Goal: Check status: Check status

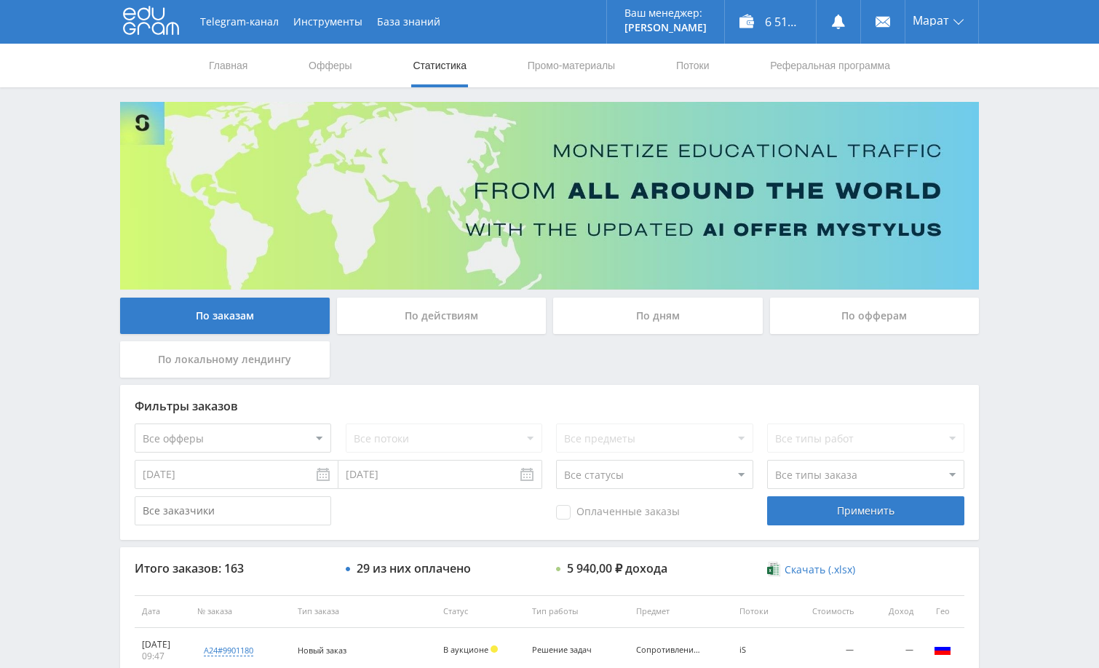
click at [1033, 180] on div "Telegram-канал Инструменты База знаний Ваш менеджер: [PERSON_NAME] Online @edug…" at bounding box center [549, 610] width 1099 height 1221
click at [1032, 143] on div "Telegram-канал Инструменты База знаний Ваш менеджер: [PERSON_NAME] Online @edug…" at bounding box center [549, 610] width 1099 height 1221
click at [1023, 212] on div "Telegram-канал Инструменты База знаний Ваш менеджер: [PERSON_NAME] Online @edug…" at bounding box center [549, 610] width 1099 height 1221
click at [1037, 253] on div "Telegram-канал Инструменты База знаний Ваш менеджер: [PERSON_NAME] Online @edug…" at bounding box center [549, 610] width 1099 height 1221
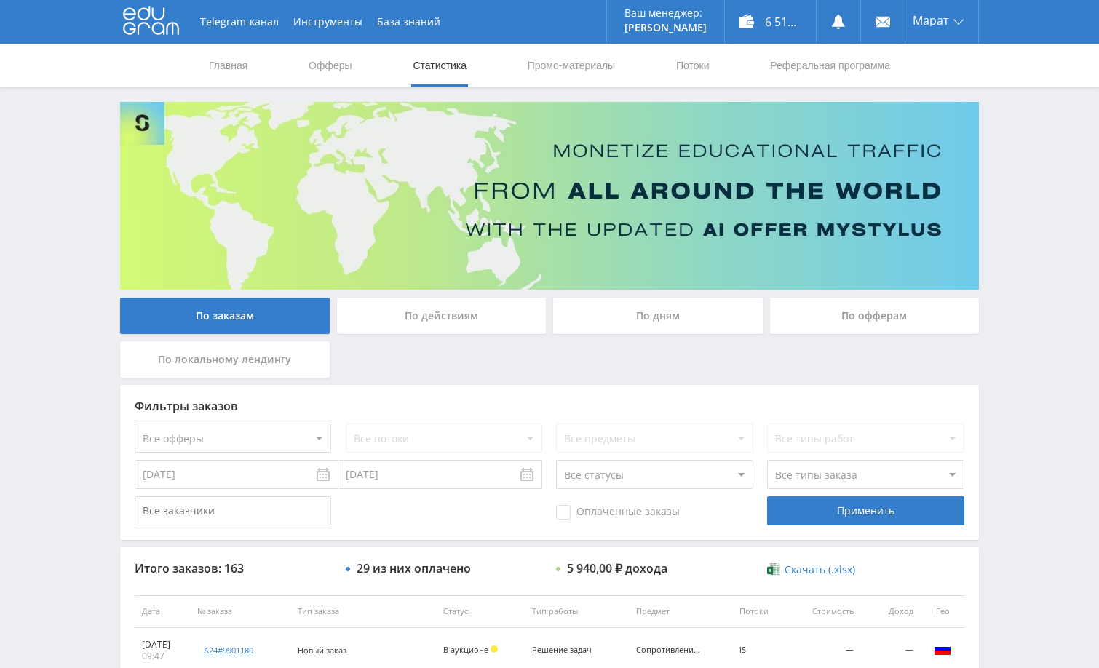
click at [999, 223] on div "Telegram-канал Инструменты База знаний Ваш менеджер: [PERSON_NAME] Online @edug…" at bounding box center [549, 610] width 1099 height 1221
click at [1016, 231] on div "Telegram-канал Инструменты База знаний Ваш менеджер: [PERSON_NAME] Online @edug…" at bounding box center [549, 610] width 1099 height 1221
click at [1032, 327] on div "Telegram-канал Инструменты База знаний Ваш менеджер: [PERSON_NAME] Online @edug…" at bounding box center [549, 610] width 1099 height 1221
click at [1008, 231] on div "Telegram-канал Инструменты База знаний Ваш менеджер: [PERSON_NAME] Online @edug…" at bounding box center [549, 610] width 1099 height 1221
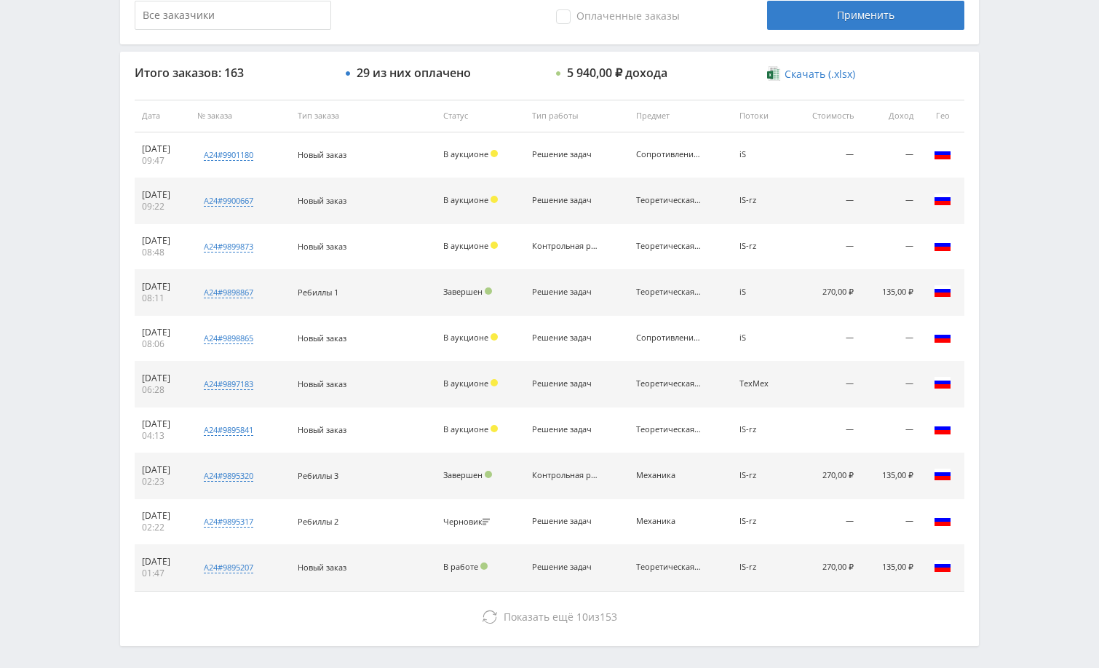
scroll to position [554, 0]
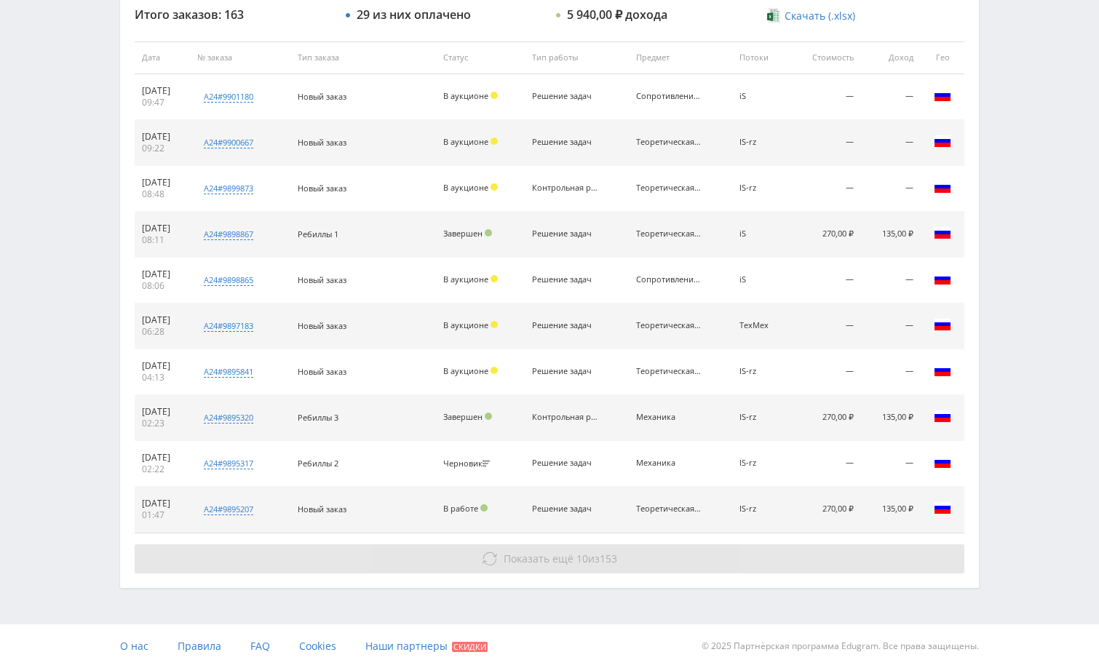
click at [746, 562] on button "Показать ещё 10 из 153" at bounding box center [549, 558] width 829 height 29
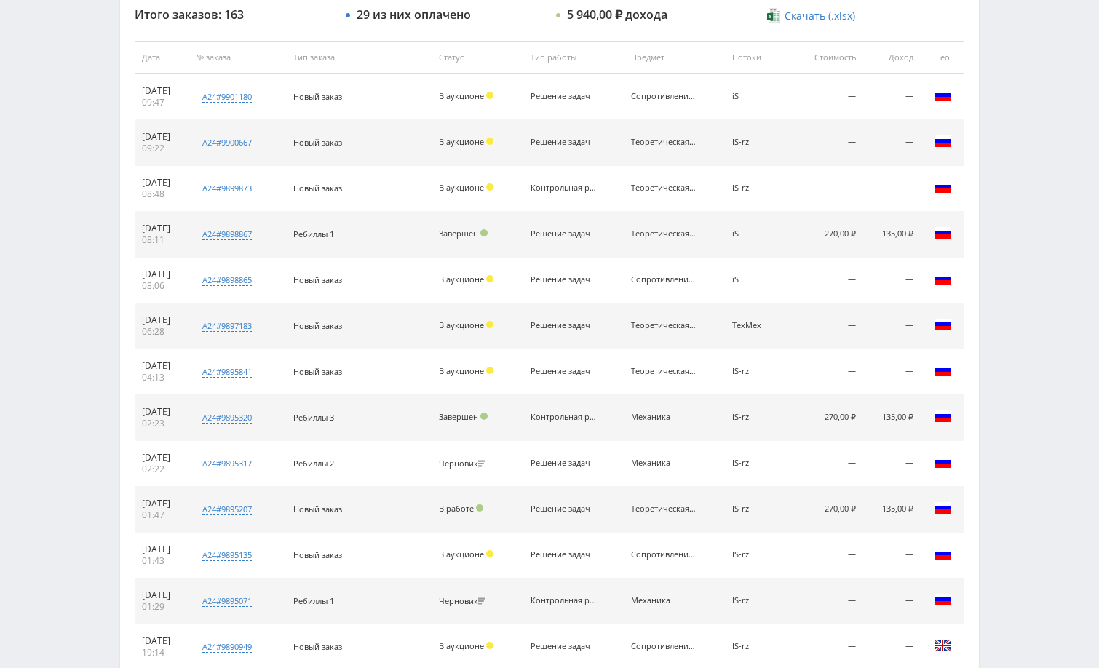
click at [1008, 427] on div "Telegram-канал Инструменты База знаний Ваш менеджер: Alex Alex Online @edugram_…" at bounding box center [549, 286] width 1099 height 1680
drag, startPoint x: 1029, startPoint y: 299, endPoint x: 1032, endPoint y: 265, distance: 34.3
click at [1032, 279] on div "Telegram-канал Инструменты База знаний Ваш менеджер: Alex Alex Online @edugram_…" at bounding box center [549, 286] width 1099 height 1680
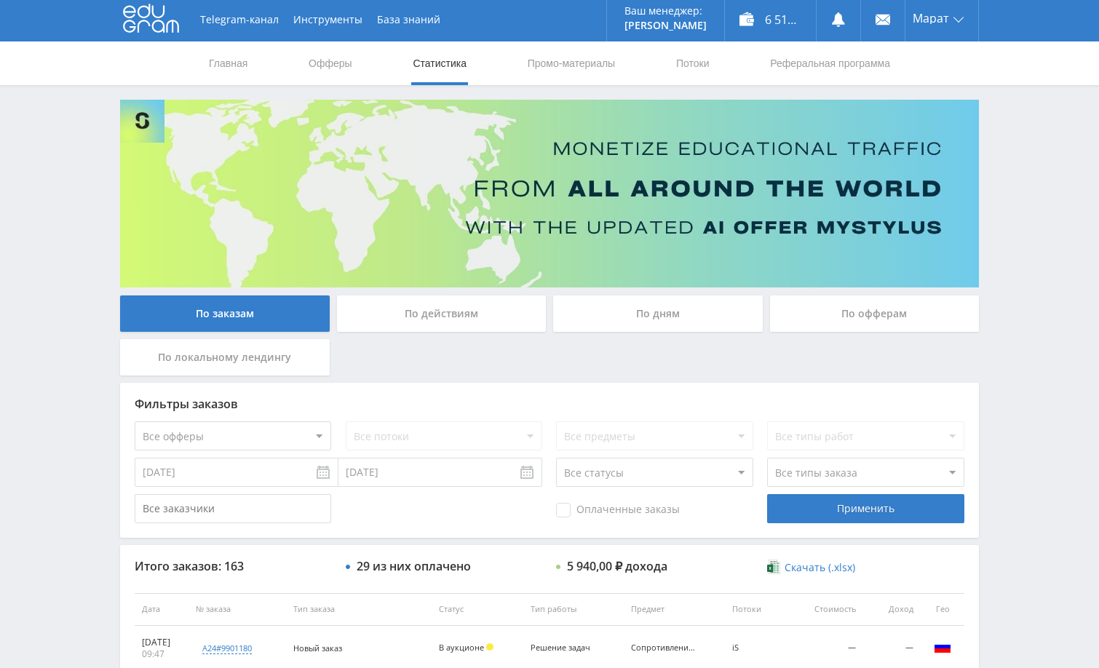
scroll to position [0, 0]
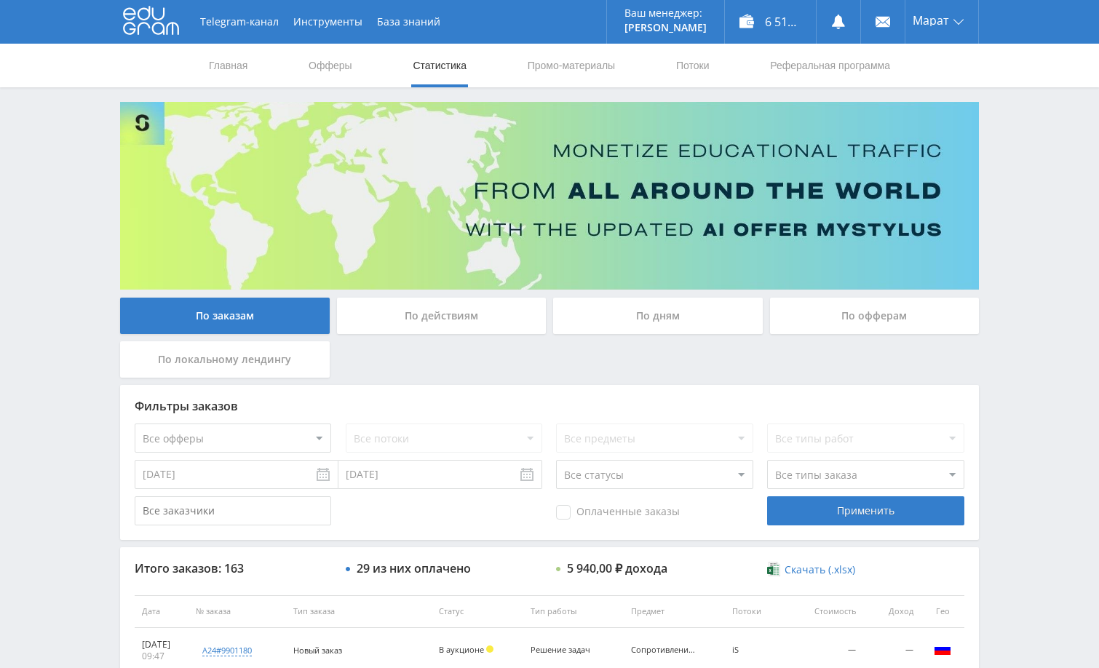
click at [1053, 220] on div "Telegram-канал Инструменты База знаний Ваш менеджер: [PERSON_NAME] Online @edug…" at bounding box center [549, 610] width 1099 height 1221
click at [1037, 328] on div "Telegram-канал Инструменты База знаний Ваш менеджер: [PERSON_NAME] Online @edug…" at bounding box center [549, 610] width 1099 height 1221
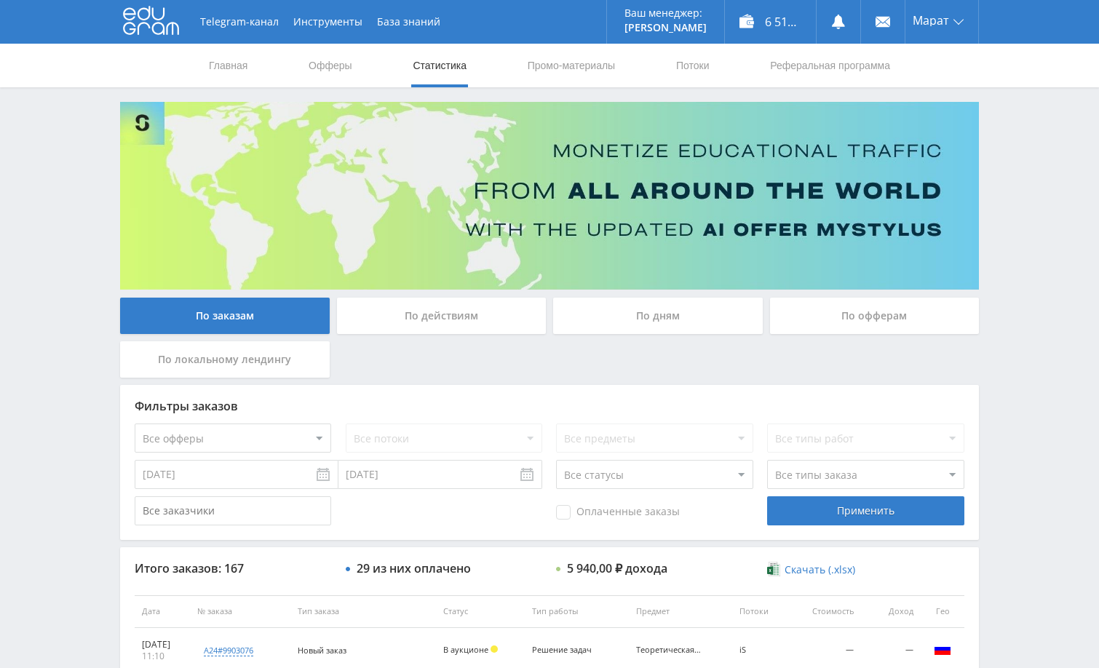
click at [1015, 274] on div "Telegram-канал Инструменты База знаний Ваш менеджер: [PERSON_NAME] Online @edug…" at bounding box center [549, 610] width 1099 height 1221
click at [1027, 306] on div "Telegram-канал Инструменты База знаний Ваш менеджер: [PERSON_NAME] Online @edug…" at bounding box center [549, 610] width 1099 height 1221
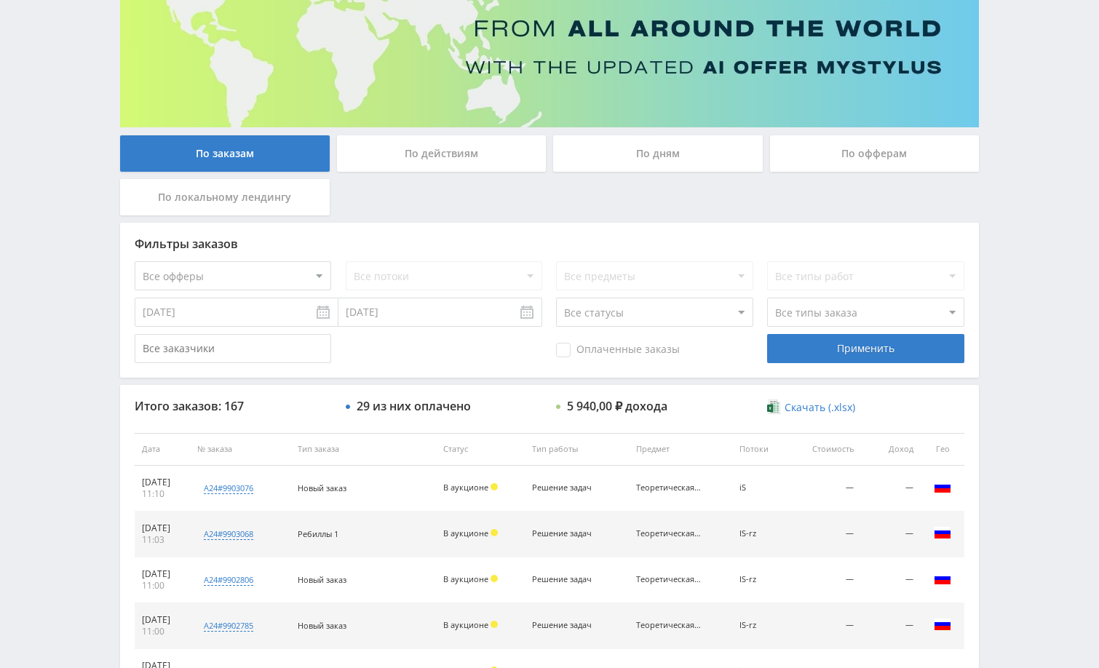
scroll to position [117, 0]
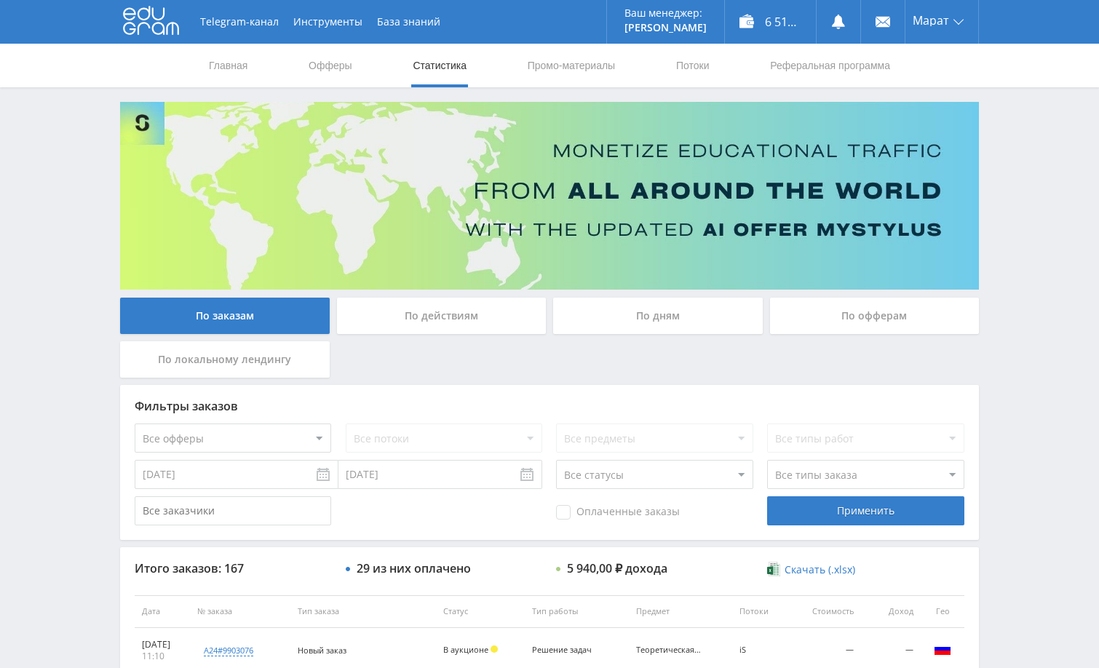
click at [1005, 213] on div "Telegram-канал Инструменты База знаний Ваш менеджер: Alex Alex Online @edugram_…" at bounding box center [549, 610] width 1099 height 1221
click at [1009, 228] on div "Telegram-канал Инструменты База знаний Ваш менеджер: [PERSON_NAME] Online @edug…" at bounding box center [549, 610] width 1099 height 1221
click at [1010, 191] on div "Telegram-канал Инструменты База знаний Ваш менеджер: Alex Alex Online @edugram_…" at bounding box center [549, 610] width 1099 height 1221
click at [1004, 207] on div "Telegram-канал Инструменты База знаний Ваш менеджер: Alex Alex Online @edugram_…" at bounding box center [549, 610] width 1099 height 1221
click at [1024, 249] on div "Telegram-канал Инструменты База знаний Ваш менеджер: Alex Alex Online @edugram_…" at bounding box center [549, 610] width 1099 height 1221
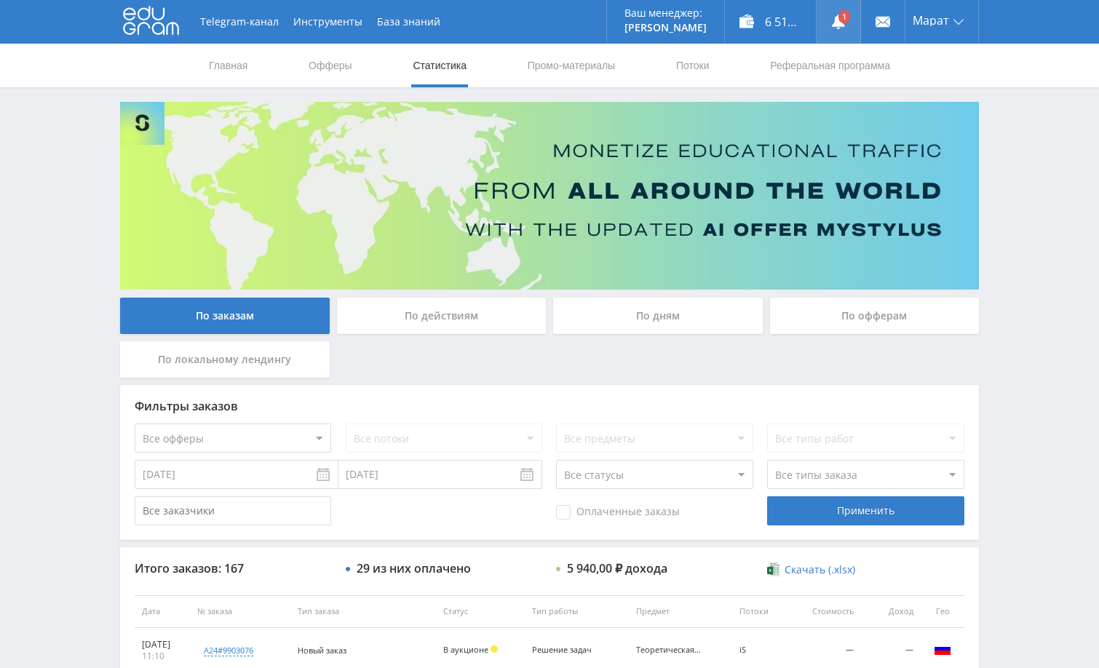
click at [844, 23] on link at bounding box center [838, 22] width 44 height 44
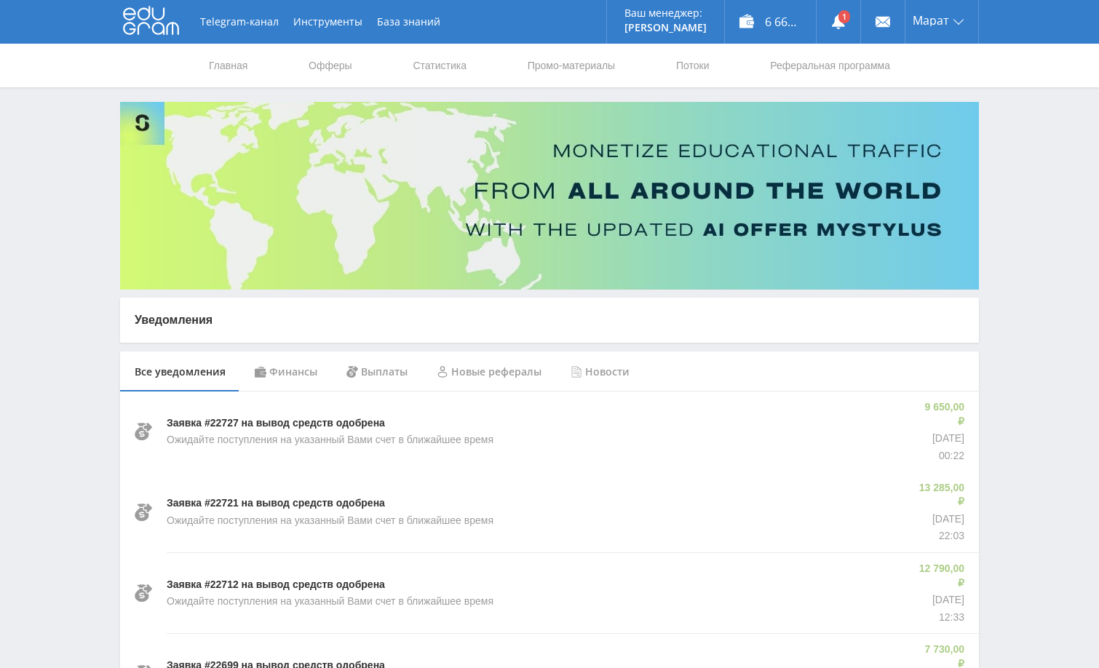
click at [288, 370] on div "Финансы" at bounding box center [286, 371] width 92 height 41
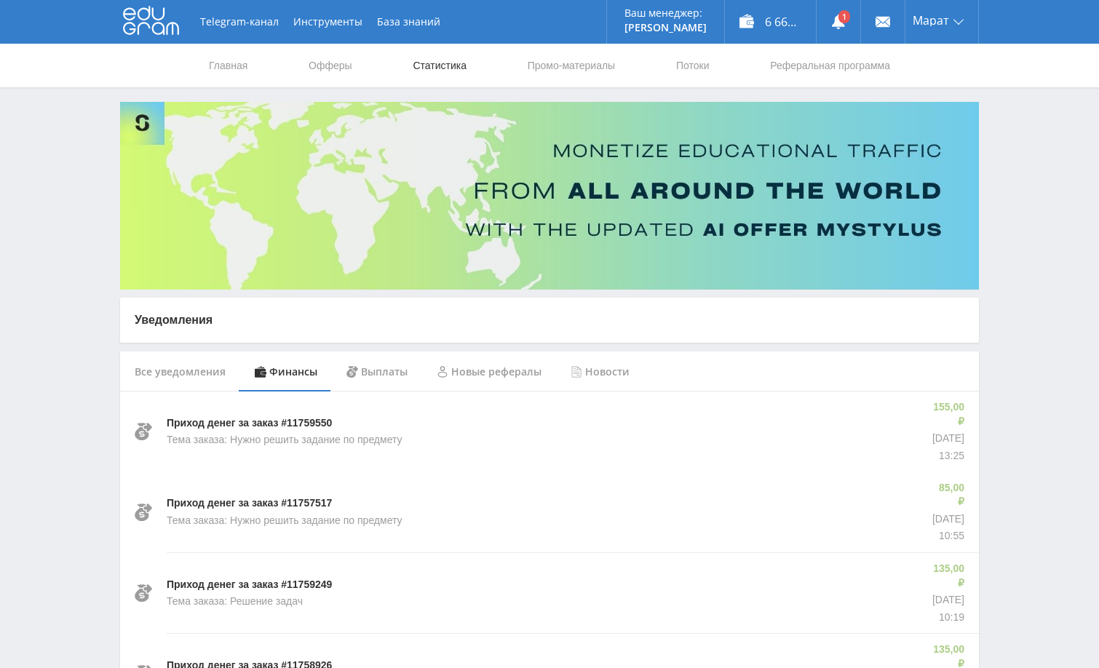
click at [450, 68] on link "Статистика" at bounding box center [439, 66] width 57 height 44
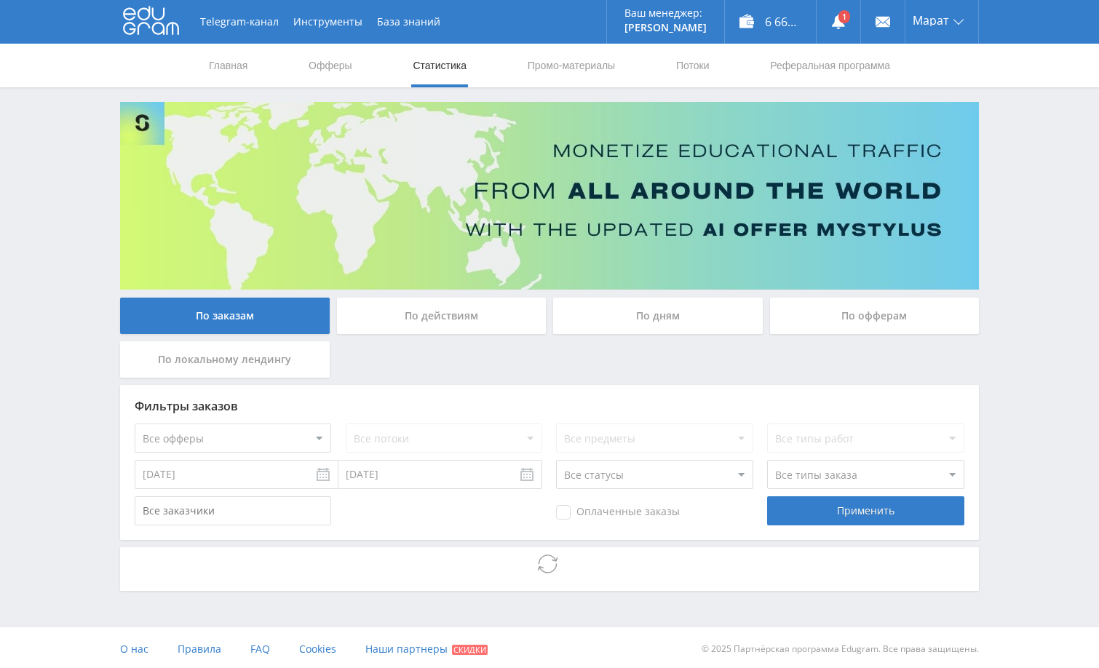
click at [1013, 269] on div "Telegram-канал Инструменты База знаний Ваш менеджер: [PERSON_NAME] Online @edug…" at bounding box center [549, 335] width 1099 height 671
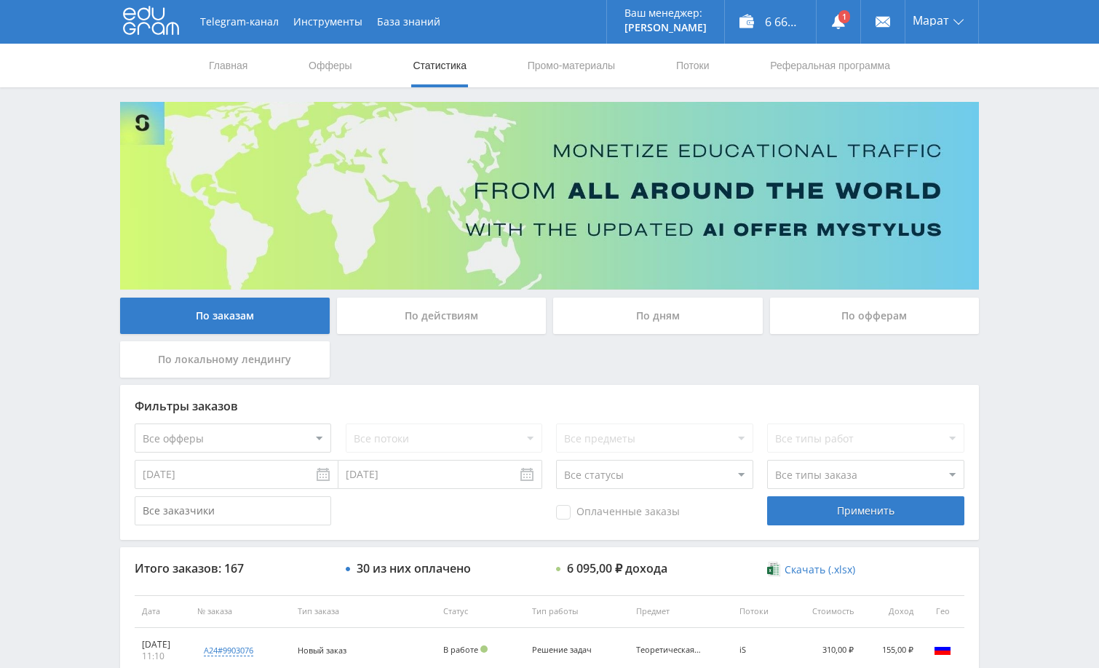
click at [1045, 282] on div "Telegram-канал Инструменты База знаний Ваш менеджер: [PERSON_NAME] Online @edug…" at bounding box center [549, 610] width 1099 height 1221
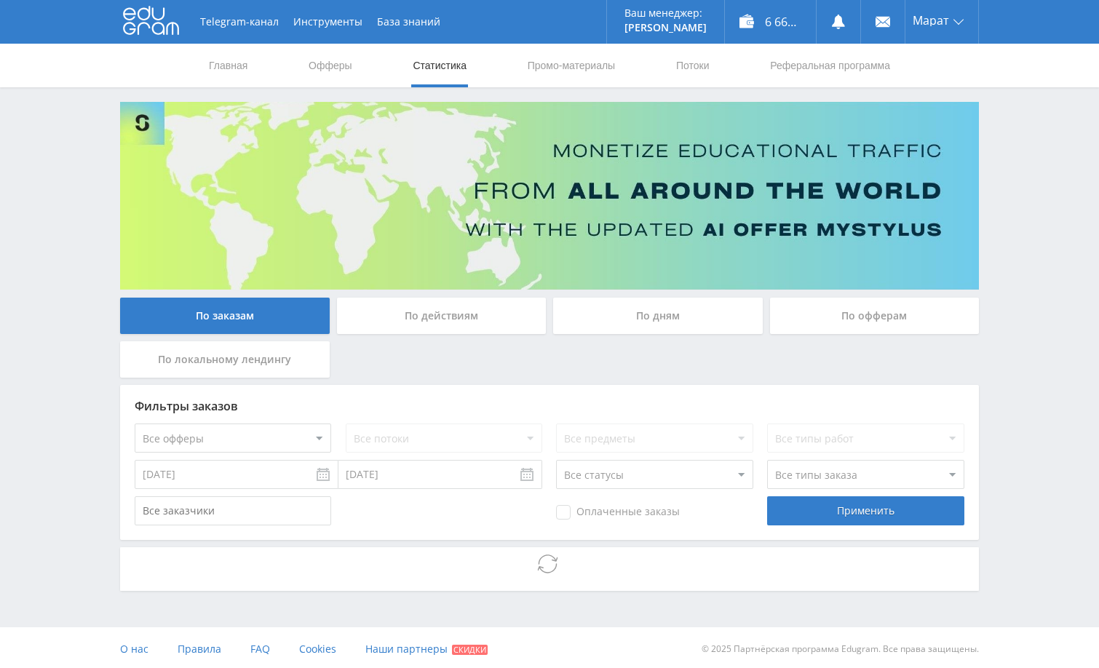
click at [665, 315] on div "По дням" at bounding box center [658, 316] width 210 height 36
click at [0, 0] on input "По дням" at bounding box center [0, 0] width 0 height 0
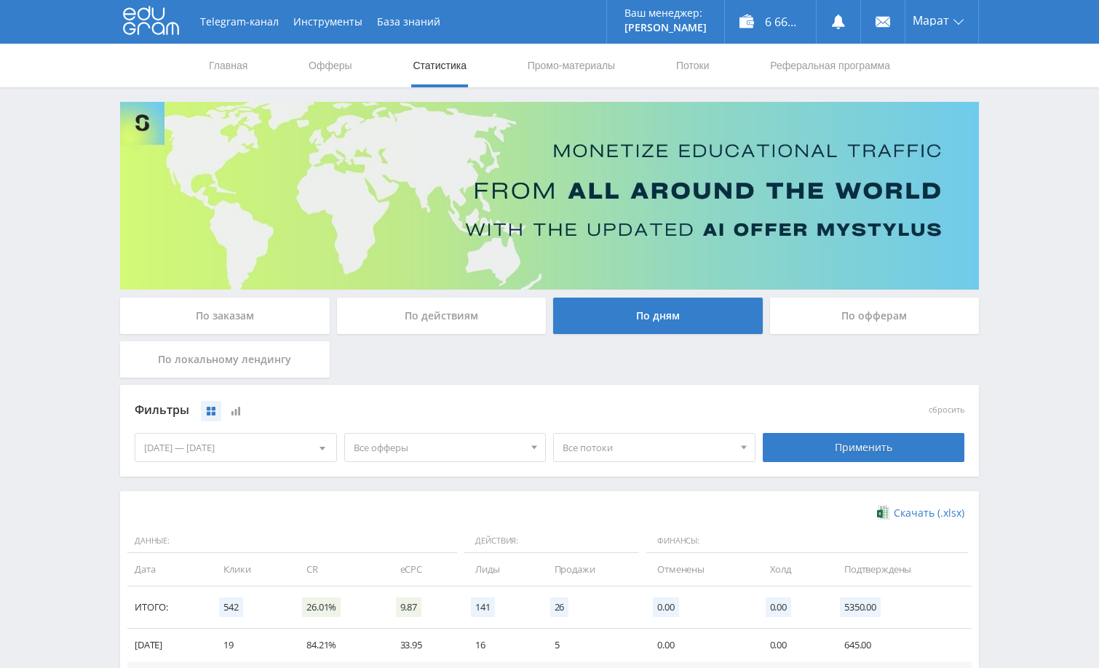
click at [248, 311] on div "По заказам" at bounding box center [225, 316] width 210 height 36
click at [0, 0] on input "По заказам" at bounding box center [0, 0] width 0 height 0
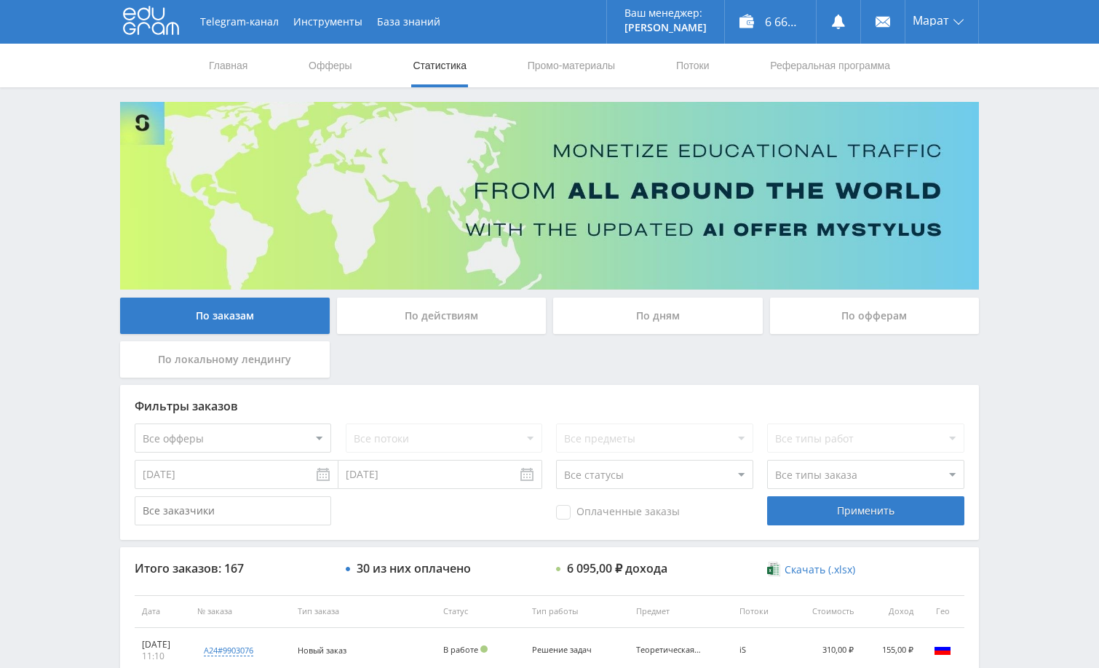
click at [1034, 356] on div "Telegram-канал Инструменты База знаний Ваш менеджер: [PERSON_NAME] Online @edug…" at bounding box center [549, 610] width 1099 height 1221
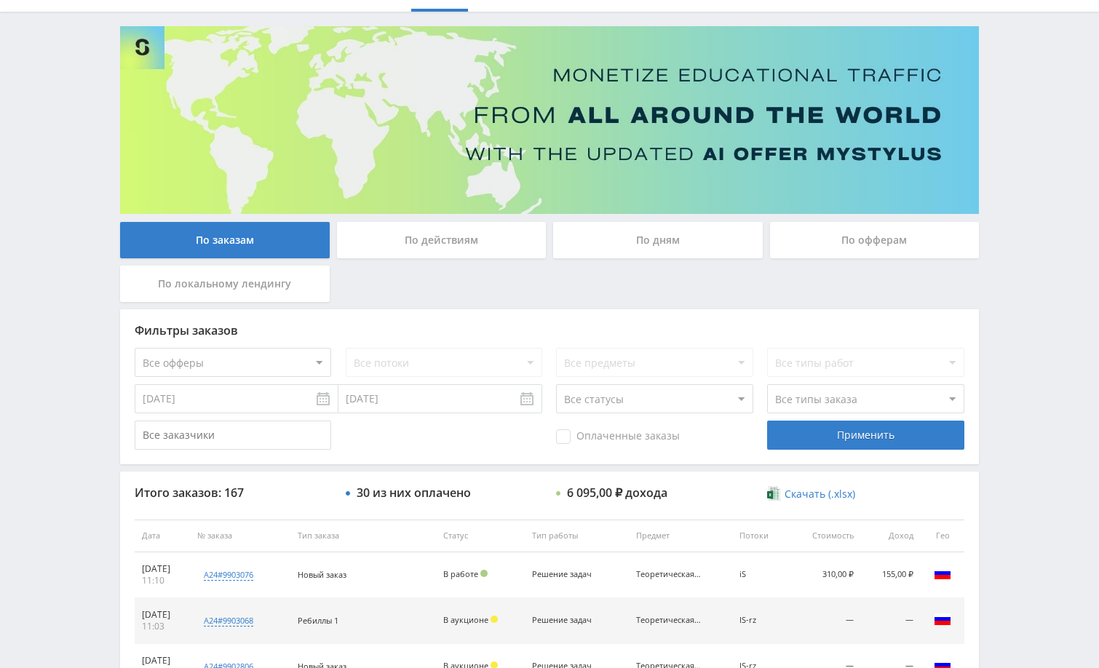
scroll to position [145, 0]
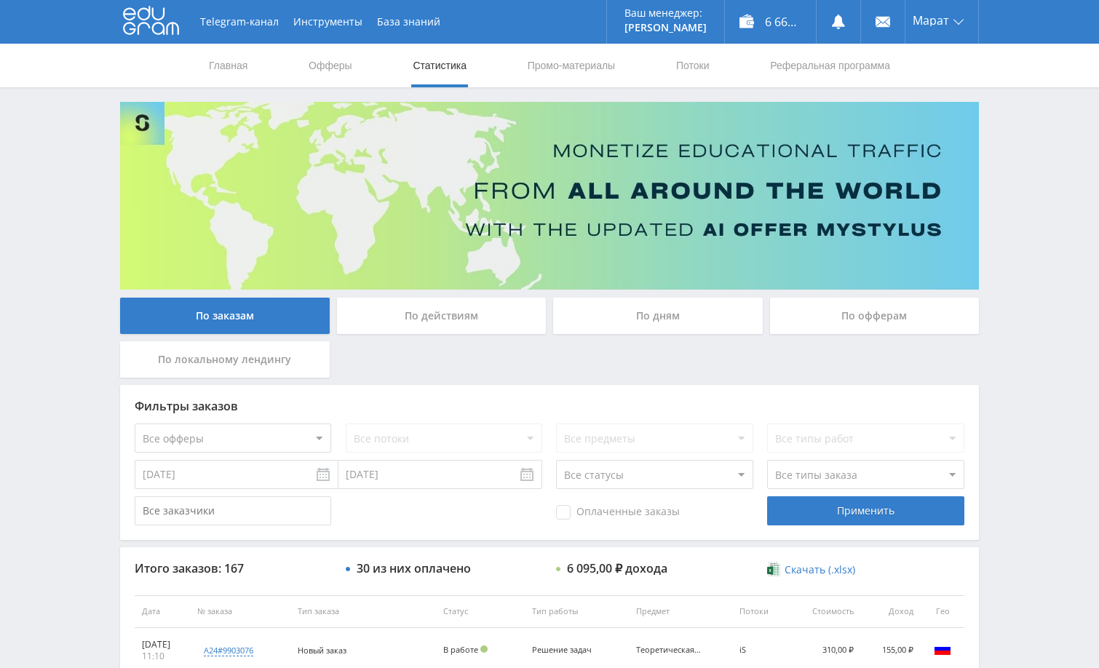
click at [1031, 228] on div "Telegram-канал Инструменты База знаний Ваш менеджер: [PERSON_NAME] Online @edug…" at bounding box center [549, 610] width 1099 height 1221
click at [1031, 230] on div "Telegram-канал Инструменты База знаний Ваш менеджер: [PERSON_NAME] Online @edug…" at bounding box center [549, 610] width 1099 height 1221
click at [1048, 289] on div "Telegram-канал Инструменты База знаний Ваш менеджер: [PERSON_NAME] Online @edug…" at bounding box center [549, 610] width 1099 height 1221
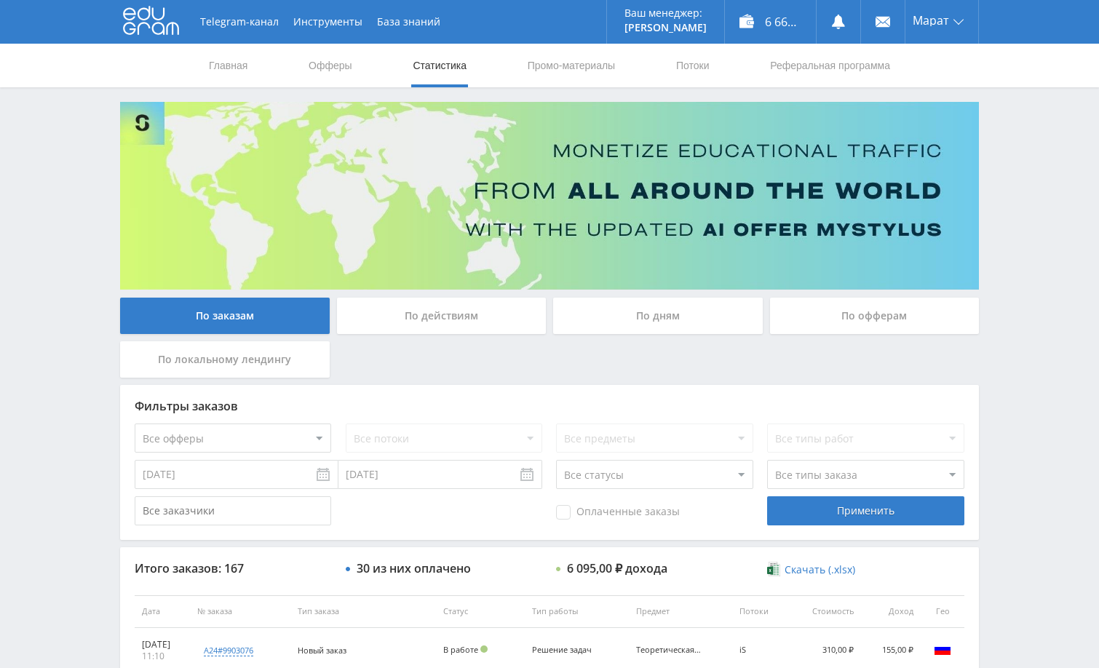
click at [1032, 198] on div "Telegram-канал Инструменты База знаний Ваш менеджер: [PERSON_NAME] Online @edug…" at bounding box center [549, 610] width 1099 height 1221
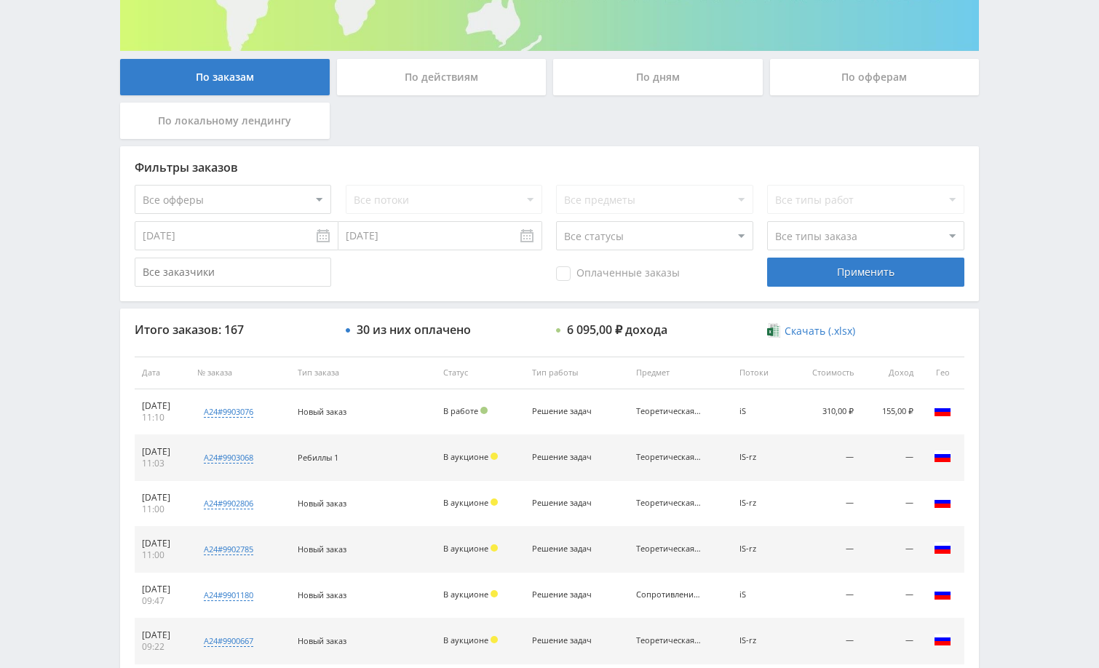
scroll to position [291, 0]
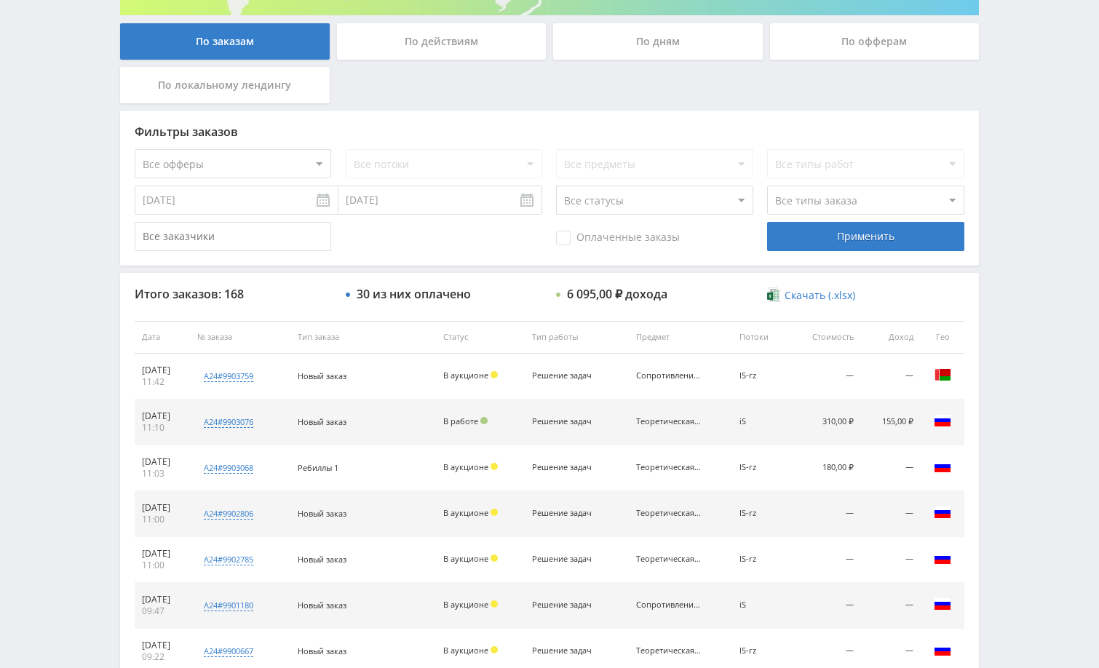
scroll to position [291, 0]
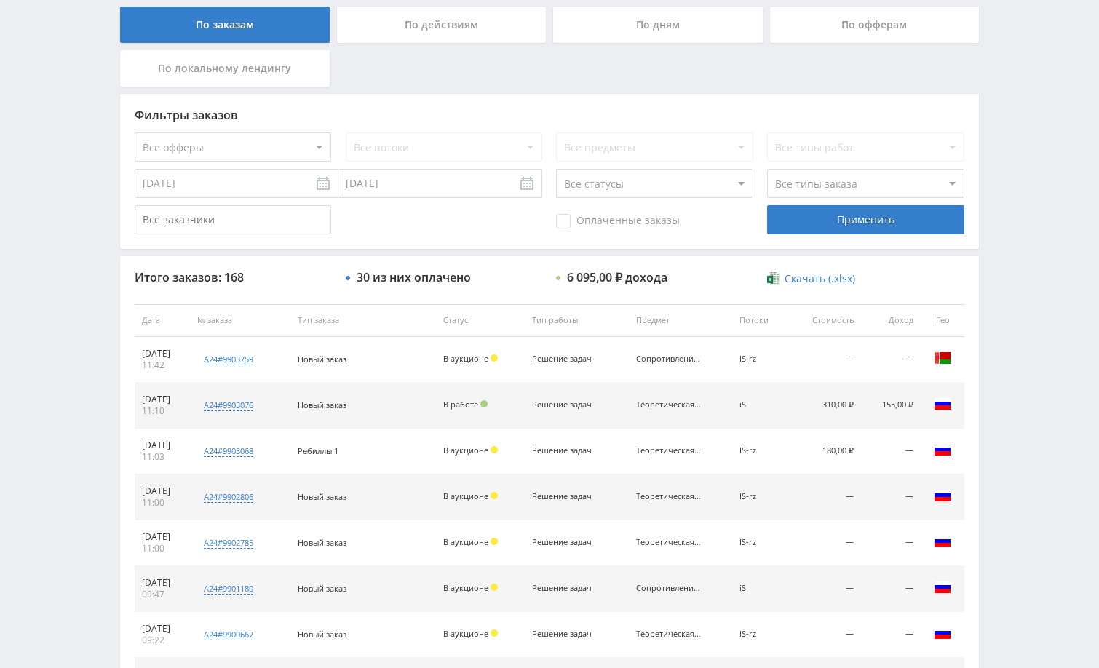
click at [1029, 317] on div "Telegram-канал Инструменты База знаний Ваш менеджер: [PERSON_NAME] Online @edug…" at bounding box center [549, 319] width 1099 height 1221
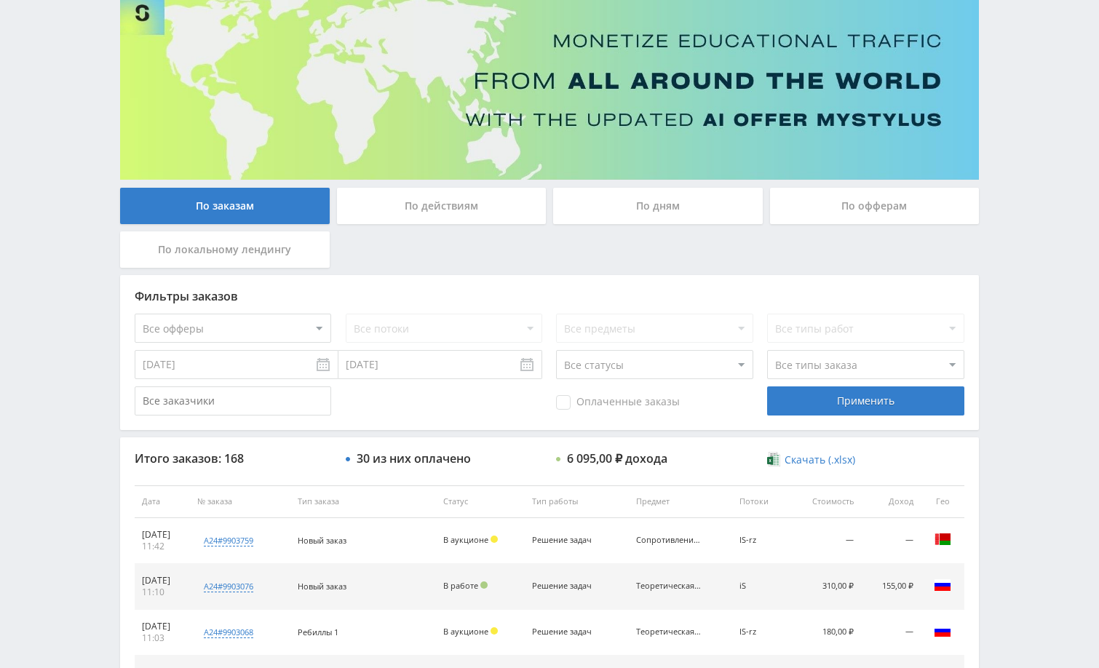
scroll to position [0, 0]
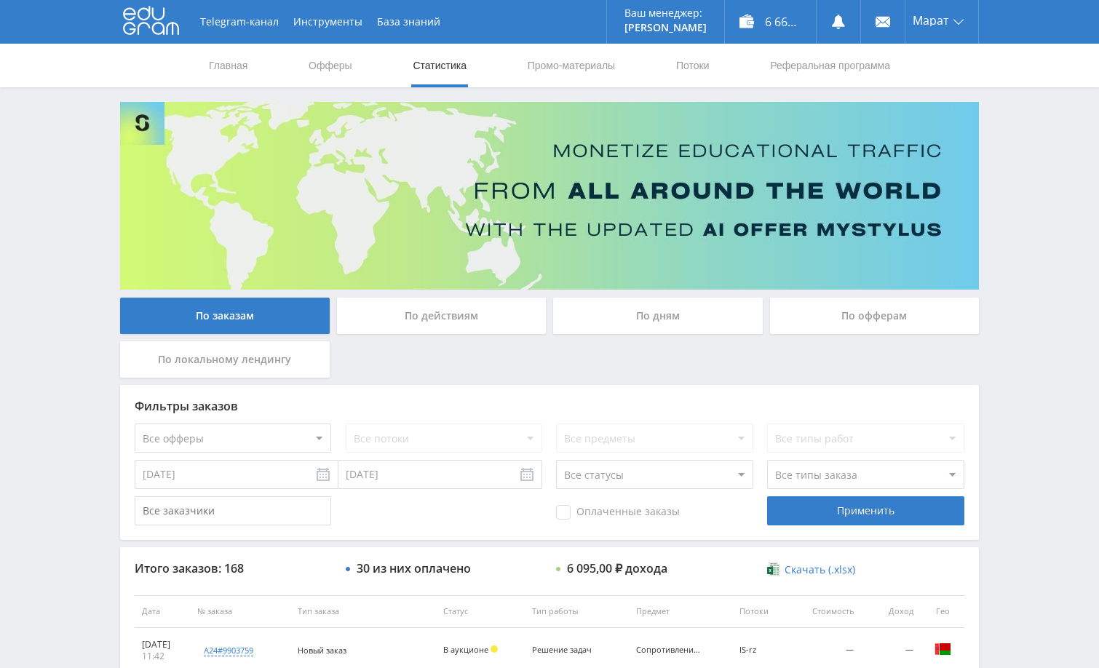
click at [1021, 198] on div "Telegram-канал Инструменты База знаний Ваш менеджер: [PERSON_NAME] Online @edug…" at bounding box center [549, 610] width 1099 height 1221
click at [1021, 198] on div "Telegram-канал Инструменты База знаний Ваш менеджер: Alex Alex Online @edugram_…" at bounding box center [549, 610] width 1099 height 1221
click at [989, 228] on div "Telegram-канал Инструменты База знаний Ваш менеджер: Alex Alex Online @edugram_…" at bounding box center [549, 610] width 1099 height 1221
click at [1006, 164] on div "Telegram-канал Инструменты База знаний Ваш менеджер: Alex Alex Online @edugram_…" at bounding box center [549, 610] width 1099 height 1221
click at [836, 20] on use at bounding box center [838, 22] width 13 height 15
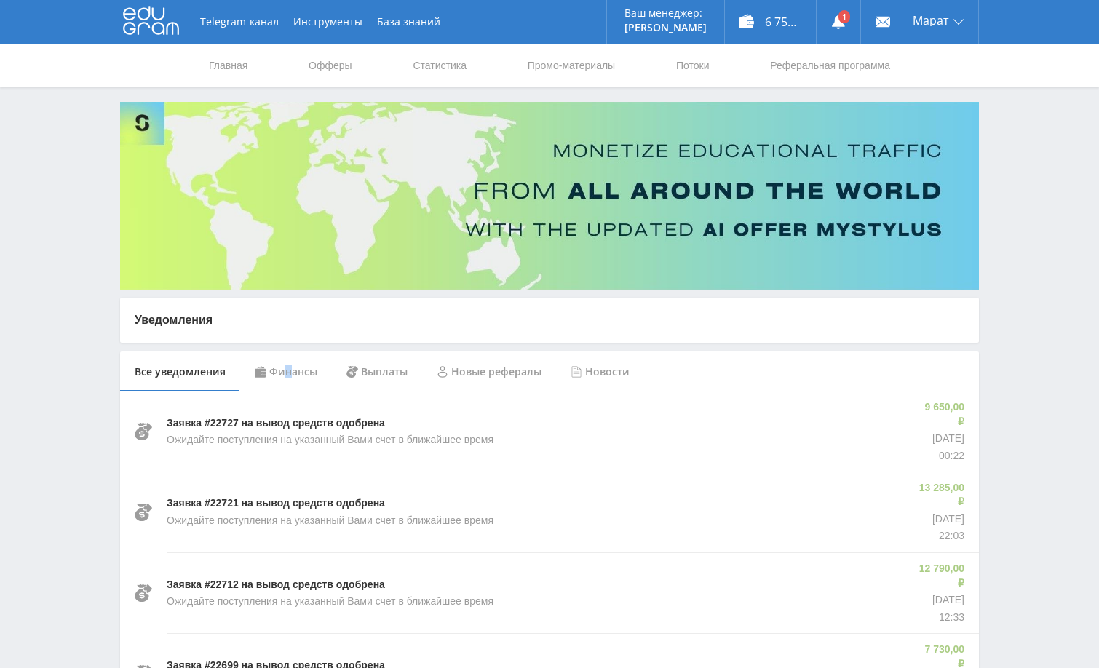
click at [288, 372] on div "Финансы" at bounding box center [286, 371] width 92 height 41
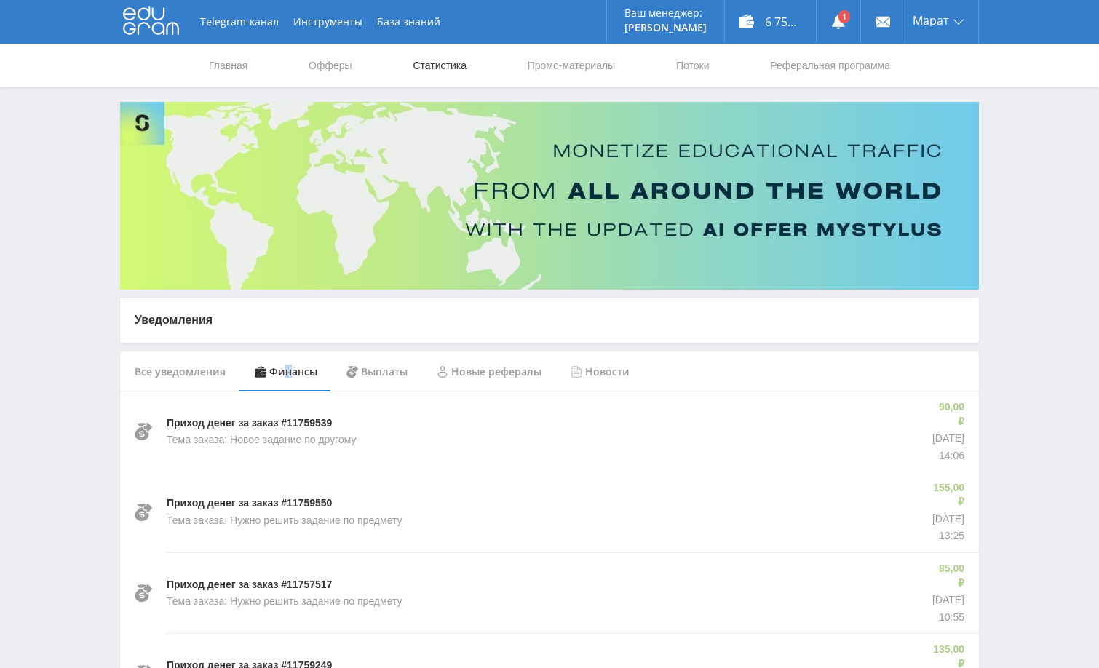
click at [448, 65] on link "Статистика" at bounding box center [439, 66] width 57 height 44
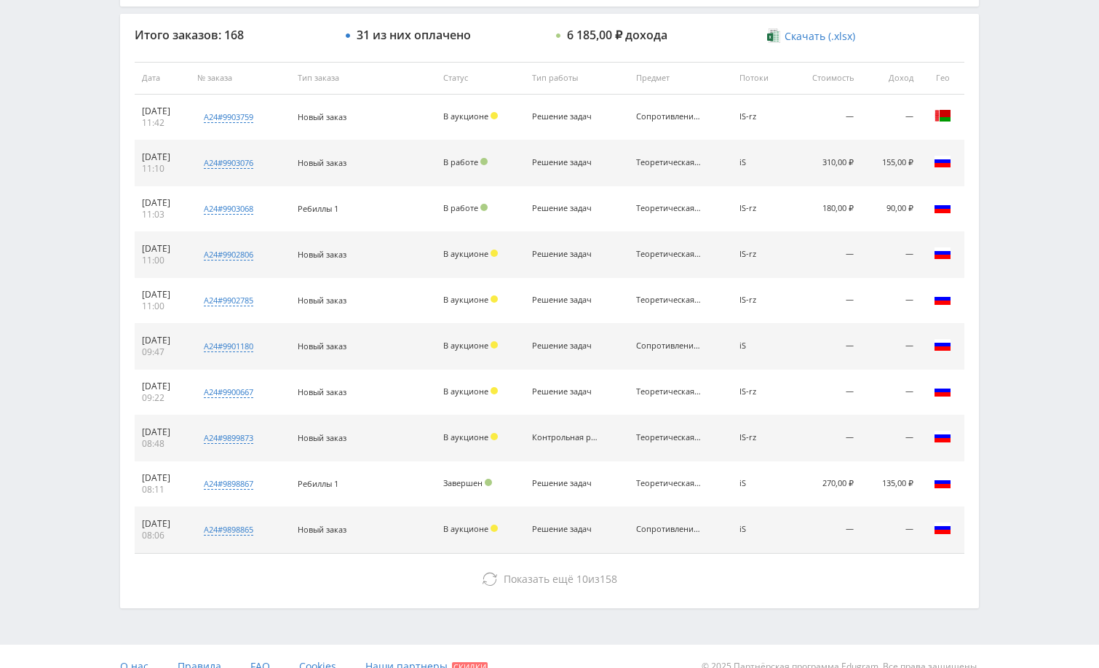
scroll to position [554, 0]
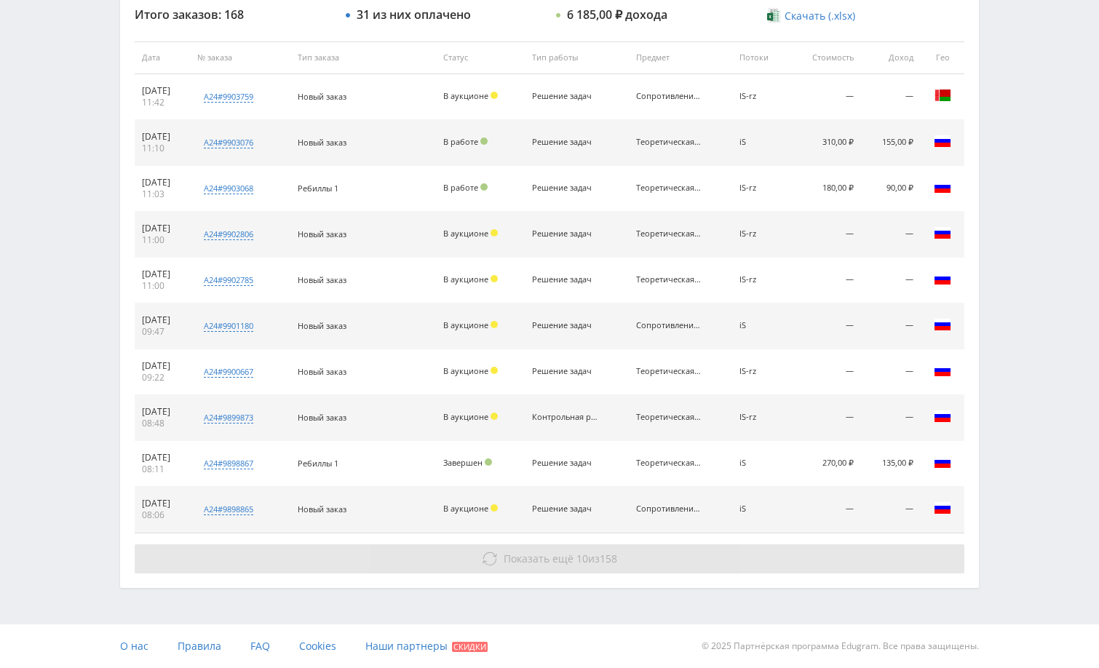
click at [862, 557] on button "Показать ещё 10 из 158" at bounding box center [549, 558] width 829 height 29
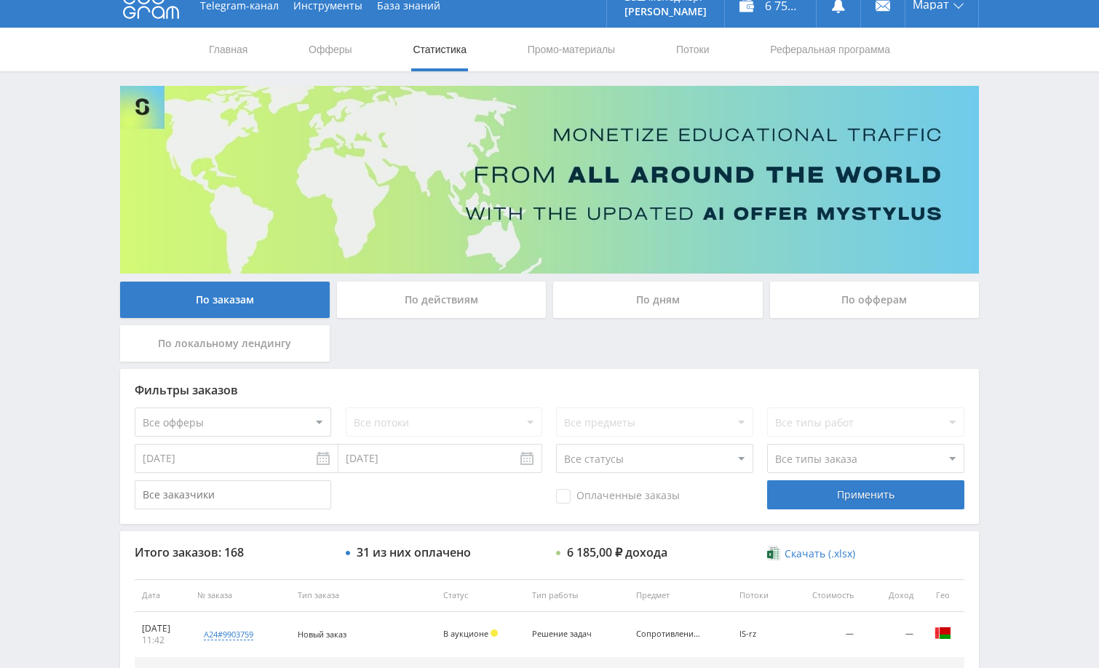
scroll to position [0, 0]
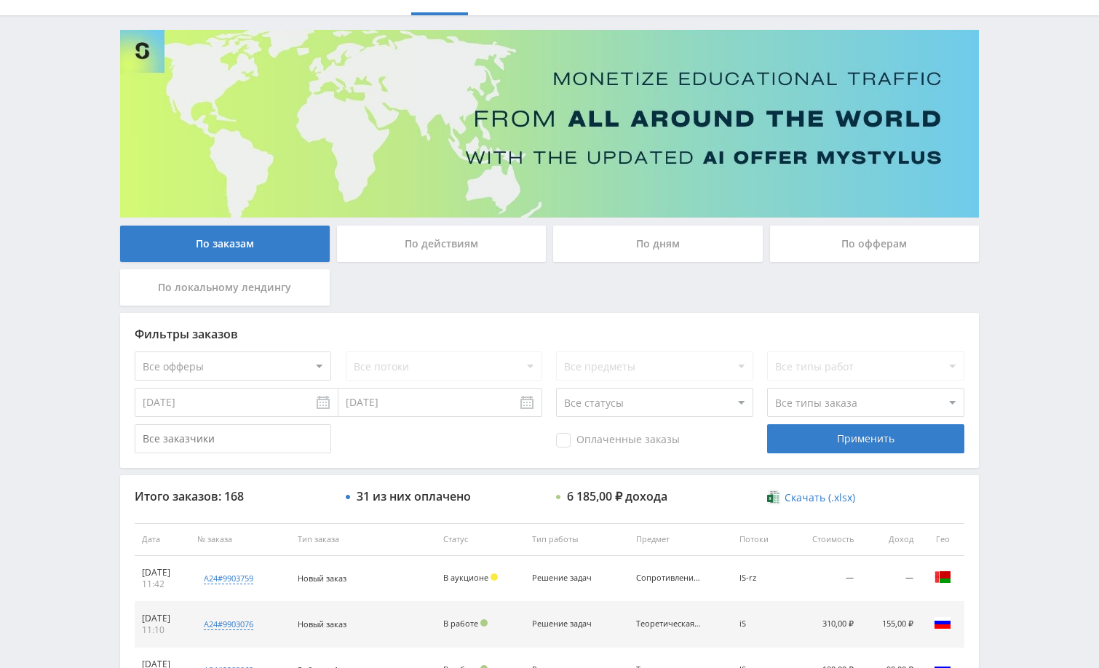
scroll to position [73, 0]
click at [1043, 210] on div "Telegram-канал Инструменты База знаний Ваш менеджер: [PERSON_NAME] Online @edug…" at bounding box center [549, 537] width 1099 height 1221
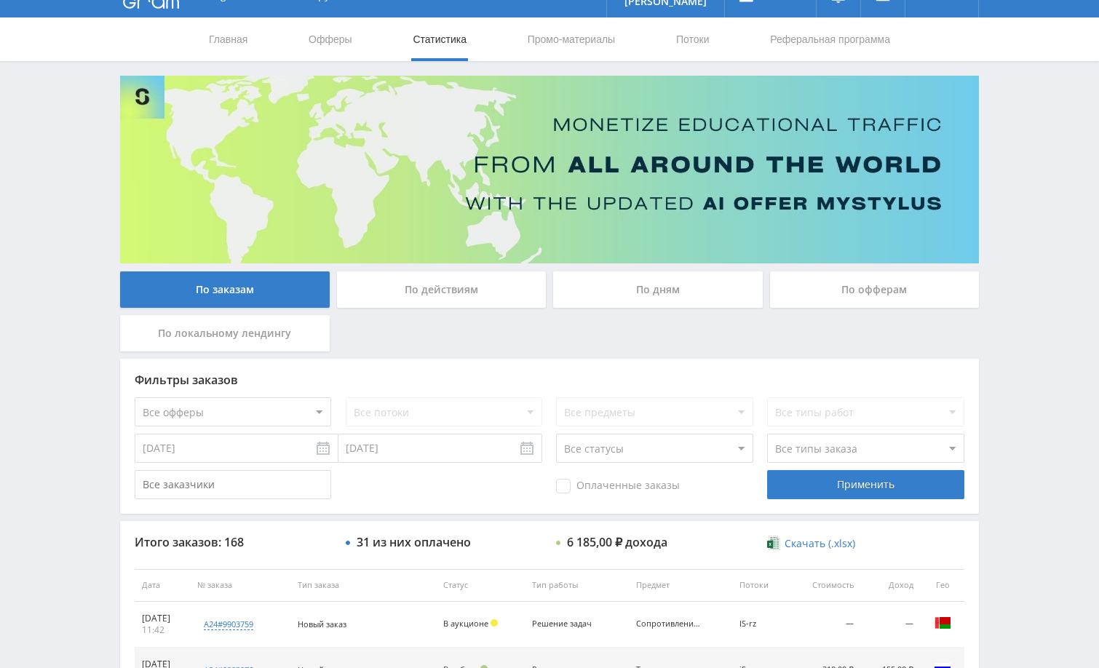
scroll to position [0, 0]
